Goal: Task Accomplishment & Management: Manage account settings

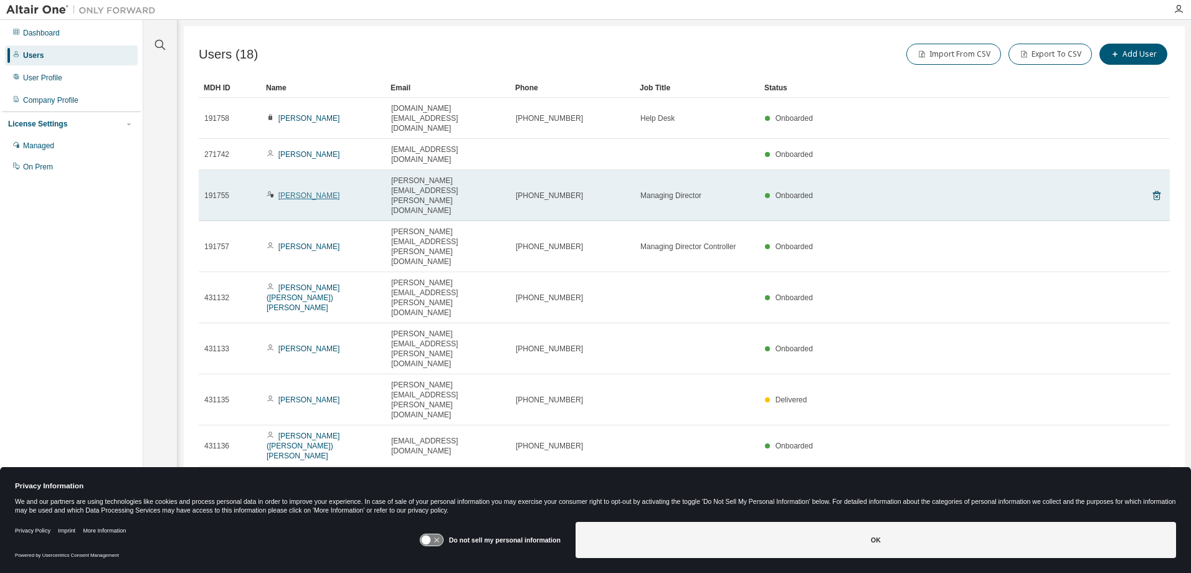
click at [297, 191] on link "Jenny Chan" at bounding box center [309, 195] width 62 height 9
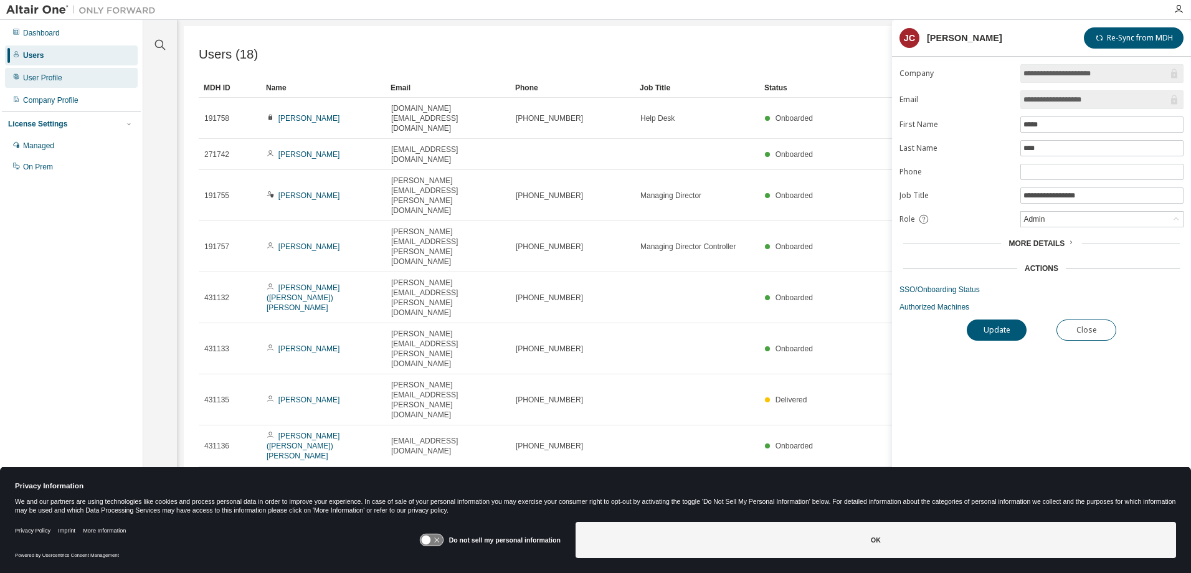
click at [39, 85] on div "User Profile" at bounding box center [71, 78] width 133 height 20
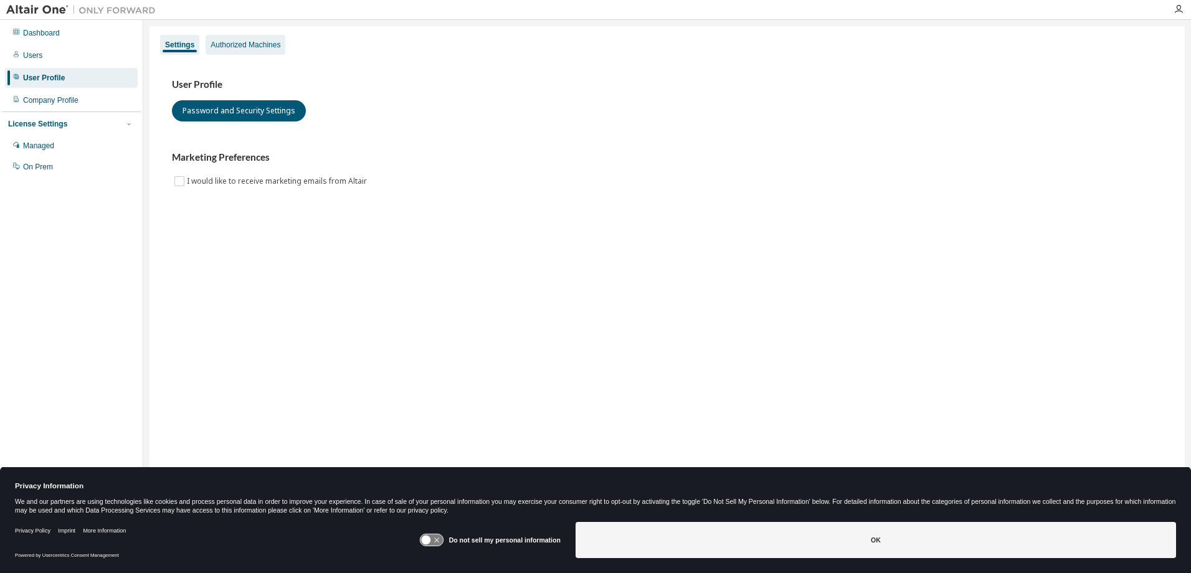
click at [239, 47] on div "Authorized Machines" at bounding box center [245, 45] width 70 height 10
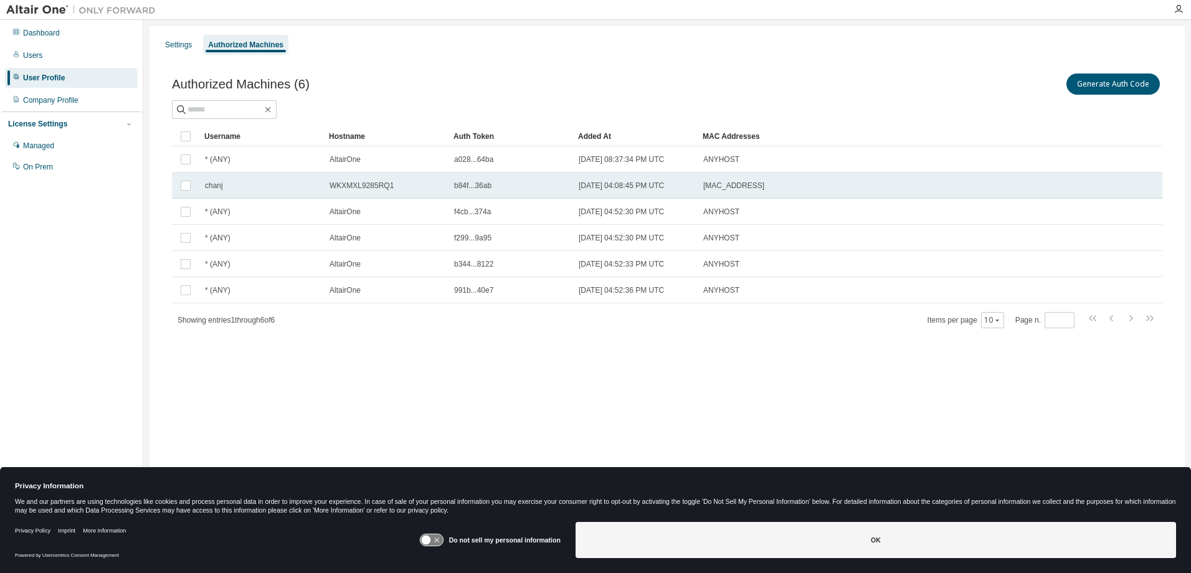
click at [253, 189] on div "chanj" at bounding box center [261, 186] width 113 height 10
click at [996, 87] on button "Generate Auth Code" at bounding box center [1019, 83] width 93 height 21
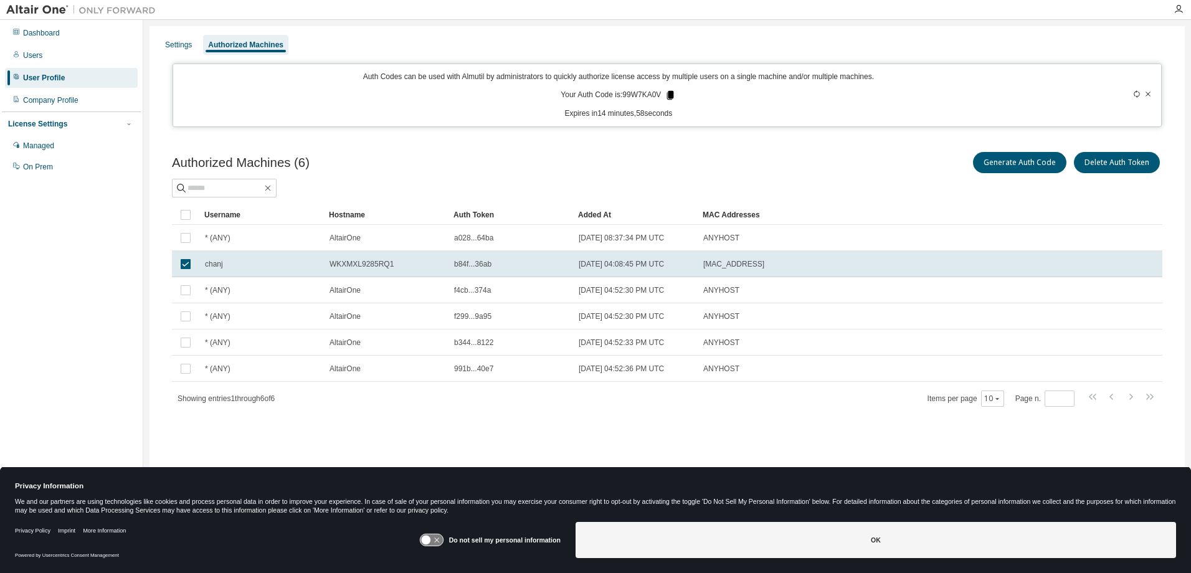
click at [670, 92] on icon at bounding box center [670, 95] width 7 height 9
